Goal: Transaction & Acquisition: Book appointment/travel/reservation

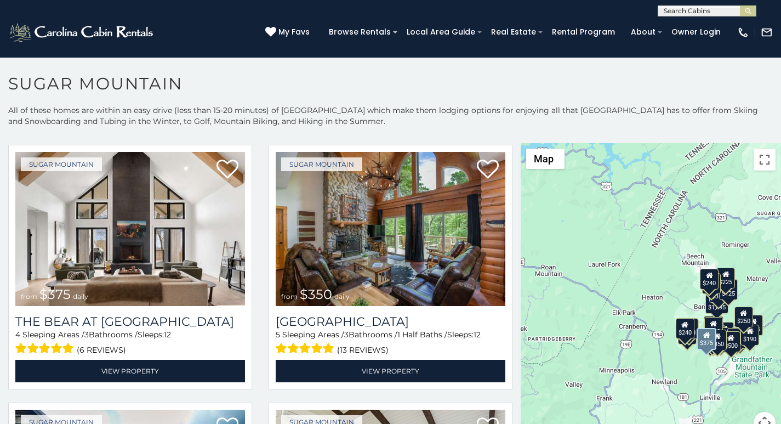
scroll to position [45, 0]
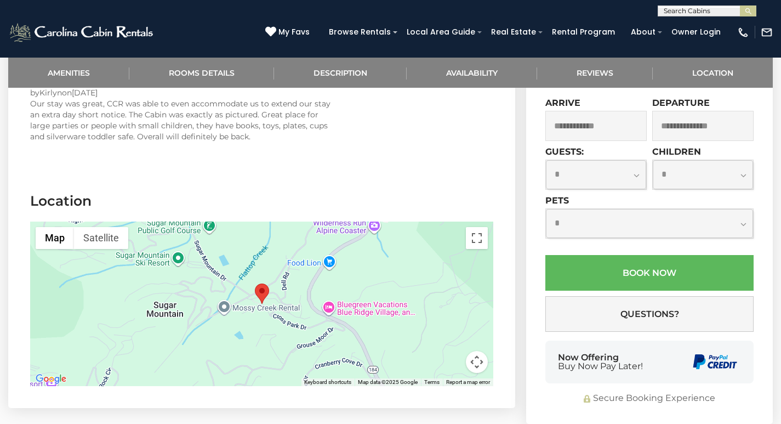
scroll to position [2155, 0]
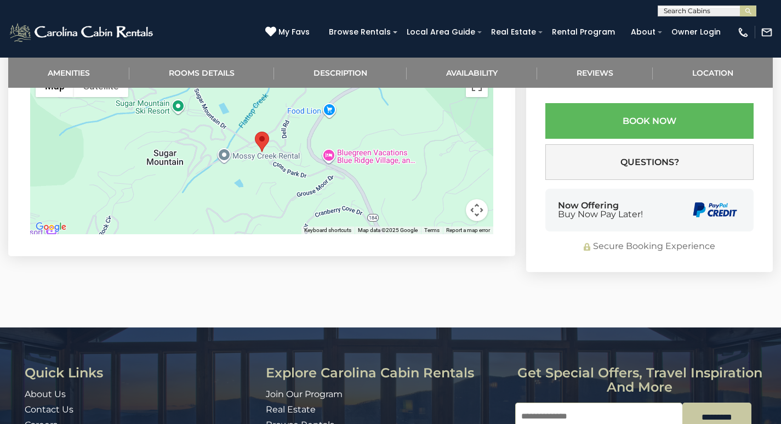
scroll to position [2247, 0]
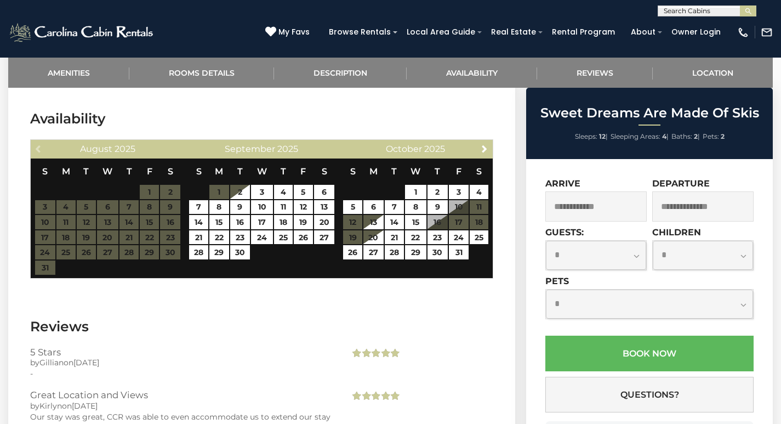
scroll to position [1740, 0]
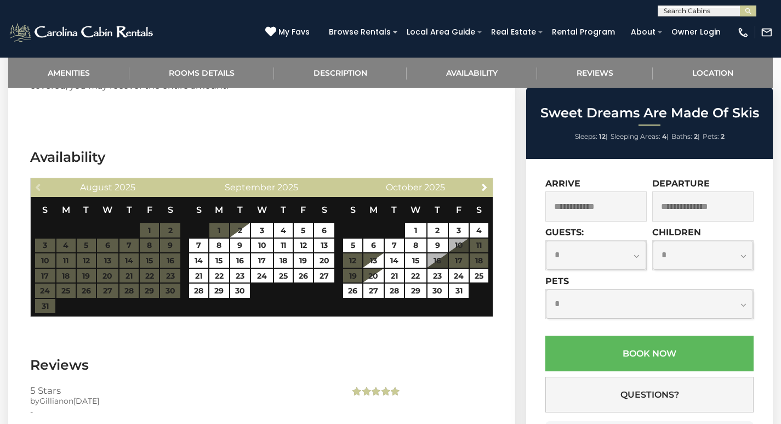
click at [567, 14] on div "**********" at bounding box center [390, 8] width 781 height 16
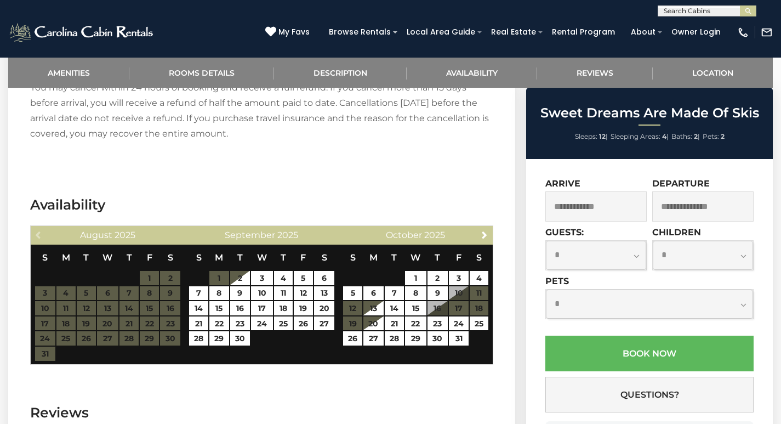
scroll to position [1692, 0]
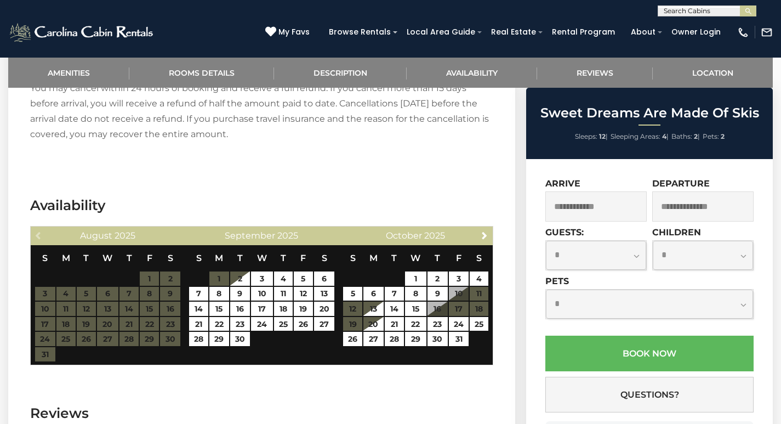
click at [663, 45] on div "[PHONE_NUMBER] My Favs Browse Rentals Local Area Guide Activities & Attractions…" at bounding box center [390, 36] width 781 height 41
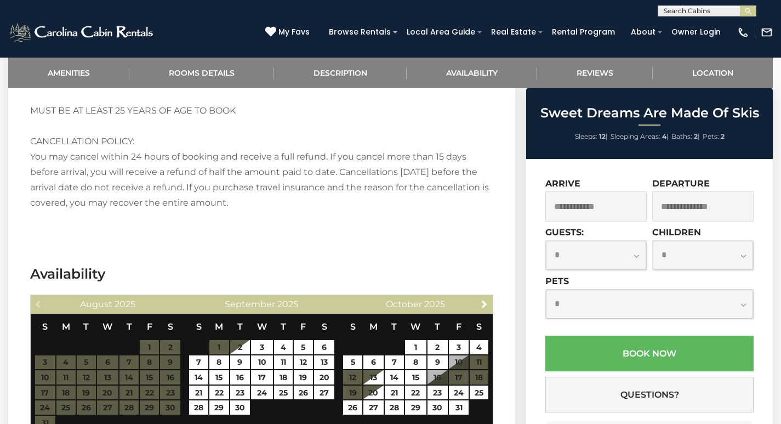
scroll to position [1577, 0]
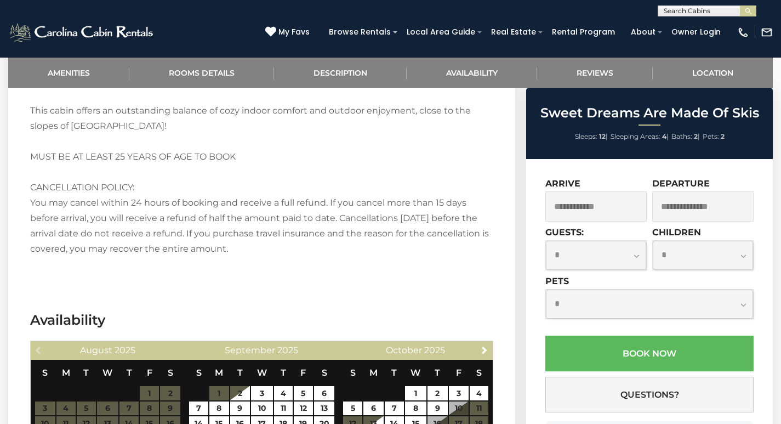
click at [567, 44] on div "Browse Rentals Local Area Guide Activities & Attractions Area Map Driving Direc…" at bounding box center [526, 35] width 406 height 22
click at [461, 359] on table "S M T W T F S 1 2 3 4 5 6 7 8 9 10 11 12 13 14 15 16 17 18 19 20 21 22 23 24 25…" at bounding box center [415, 415] width 146 height 112
click at [747, 11] on img "submit" at bounding box center [748, 11] width 8 height 8
